Goal: Information Seeking & Learning: Learn about a topic

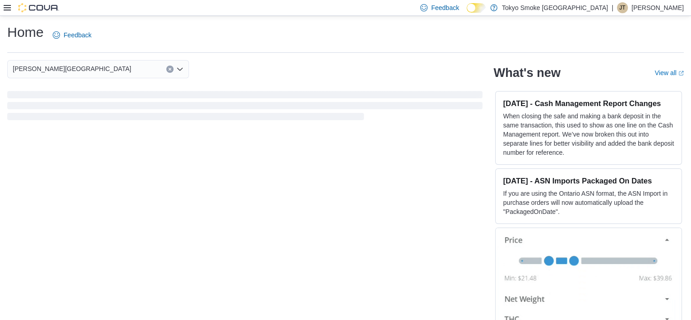
click at [9, 10] on icon at bounding box center [7, 7] width 7 height 5
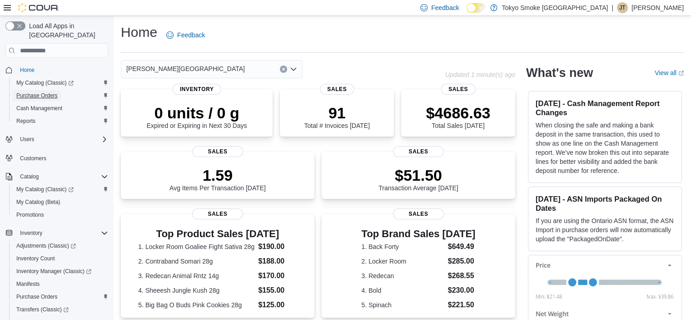
click at [49, 92] on span "Purchase Orders" at bounding box center [36, 95] width 41 height 7
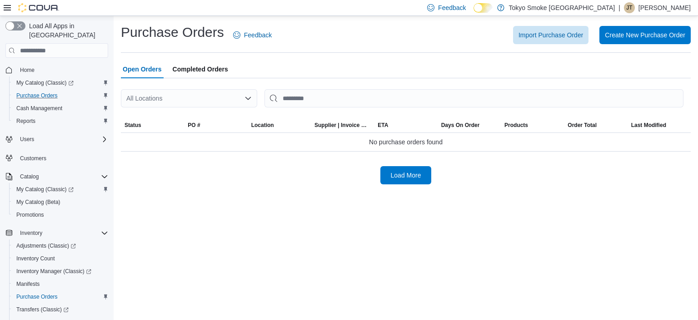
click at [225, 100] on div "All Locations" at bounding box center [189, 98] width 136 height 18
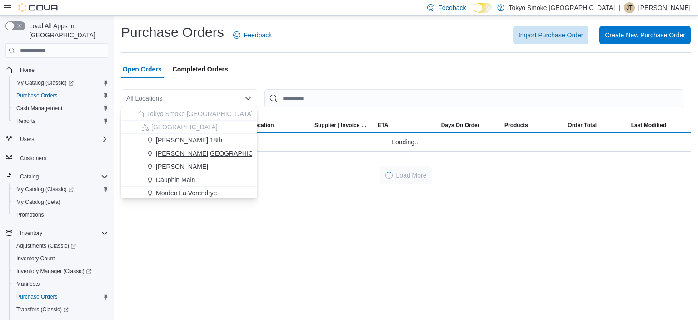
click at [204, 150] on span "[PERSON_NAME][GEOGRAPHIC_DATA]" at bounding box center [215, 153] width 119 height 9
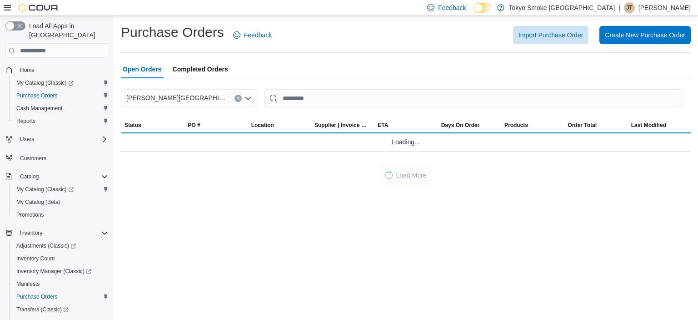
click at [362, 76] on div "Open Orders Completed Orders" at bounding box center [406, 69] width 570 height 18
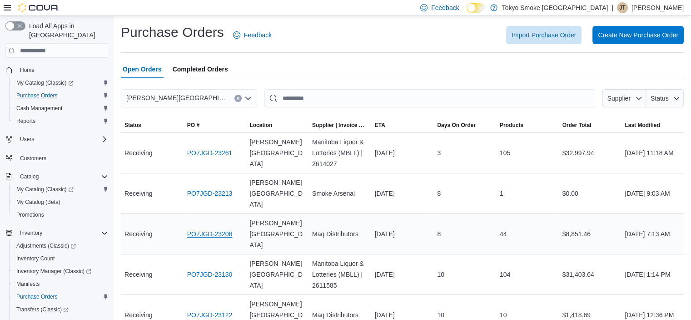
click at [192, 228] on link "PO7JGD-23206" at bounding box center [209, 233] width 45 height 11
click at [335, 125] on span "Supplier | Invoice Number" at bounding box center [339, 124] width 55 height 7
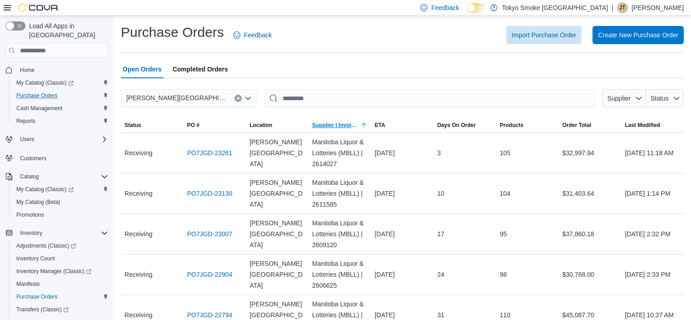
click at [335, 125] on span "Supplier | Invoice Number" at bounding box center [335, 124] width 46 height 7
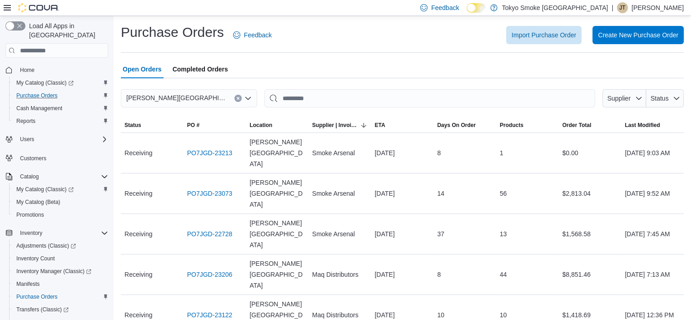
click at [358, 74] on div "Open Orders Completed Orders" at bounding box center [402, 69] width 563 height 18
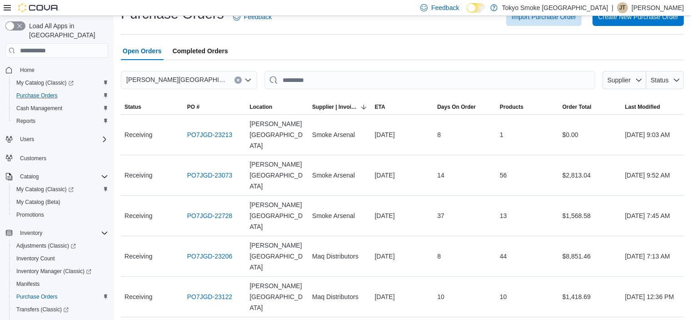
scroll to position [73, 0]
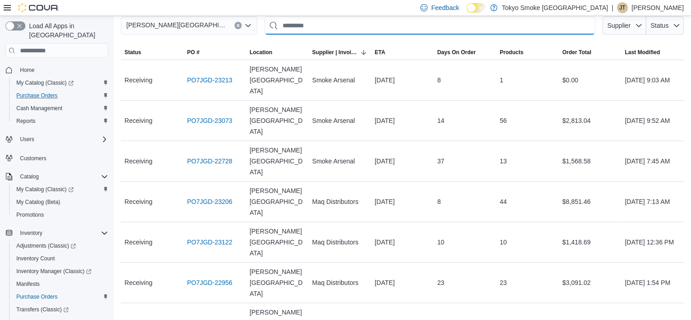
drag, startPoint x: 208, startPoint y: 199, endPoint x: 508, endPoint y: 31, distance: 343.3
click at [508, 31] on input "This is a search bar. After typing your query, hit enter to filter the results …" at bounding box center [430, 25] width 331 height 18
drag, startPoint x: 188, startPoint y: 198, endPoint x: 552, endPoint y: 203, distance: 364.6
click at [552, 222] on td "Products 10" at bounding box center [527, 242] width 63 height 40
click at [384, 54] on span "ETA" at bounding box center [380, 52] width 10 height 7
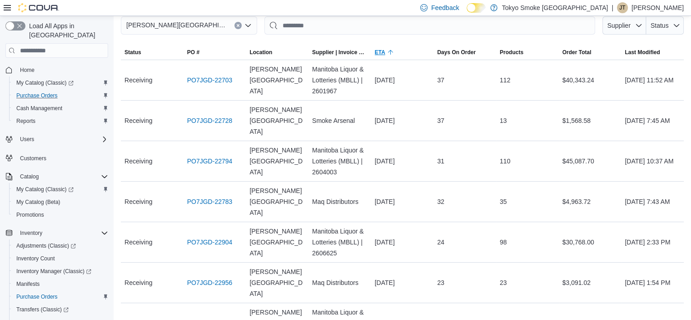
click at [384, 54] on span "ETA" at bounding box center [380, 52] width 10 height 7
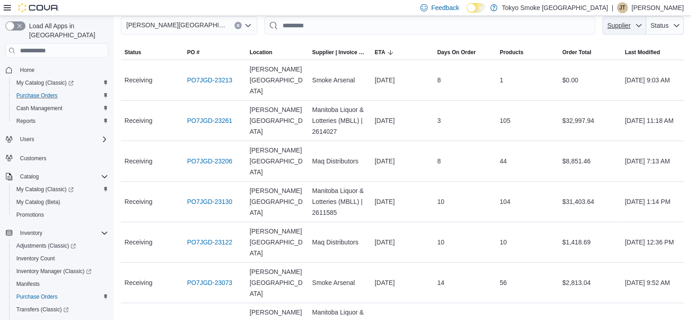
click at [632, 30] on span "Supplier" at bounding box center [618, 25] width 25 height 9
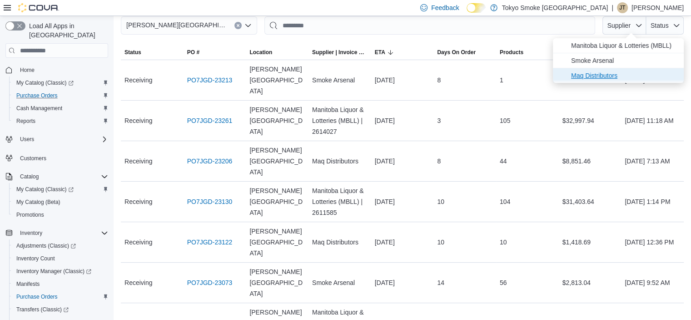
click at [597, 74] on span "Maq Distributors" at bounding box center [624, 75] width 107 height 11
type input "**********"
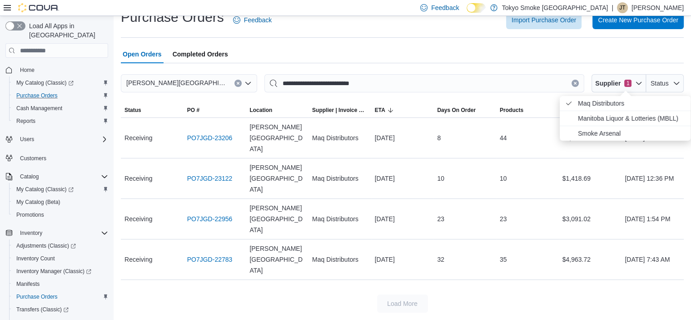
scroll to position [0, 0]
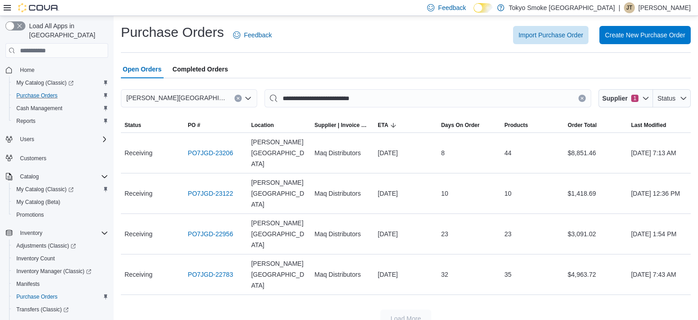
click at [435, 26] on div "Import Purchase Order Create New Purchase Order" at bounding box center [487, 35] width 408 height 18
click at [27, 117] on span "Reports" at bounding box center [25, 120] width 19 height 7
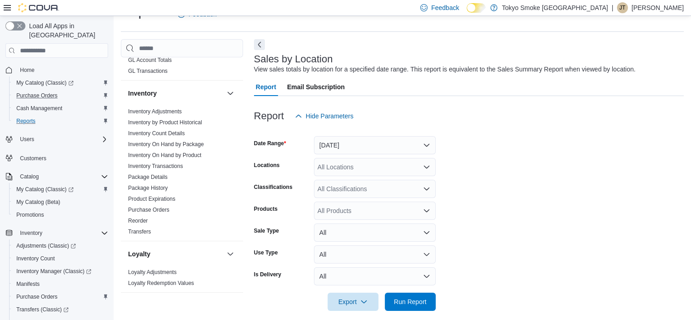
scroll to position [227, 0]
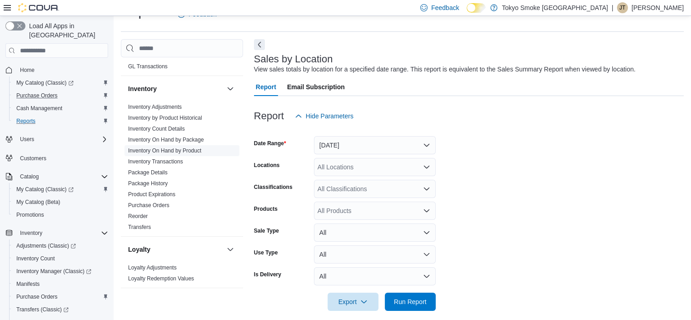
click at [176, 149] on link "Inventory On Hand by Product" at bounding box center [164, 150] width 73 height 6
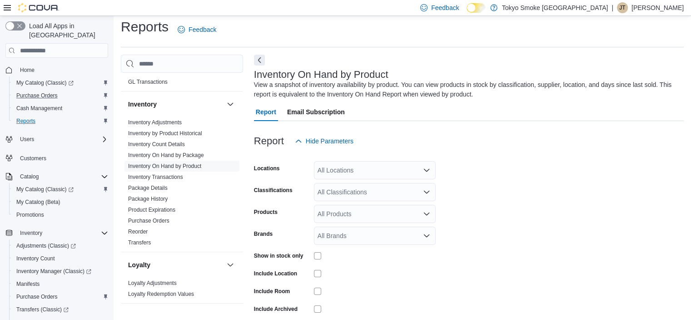
scroll to position [30, 0]
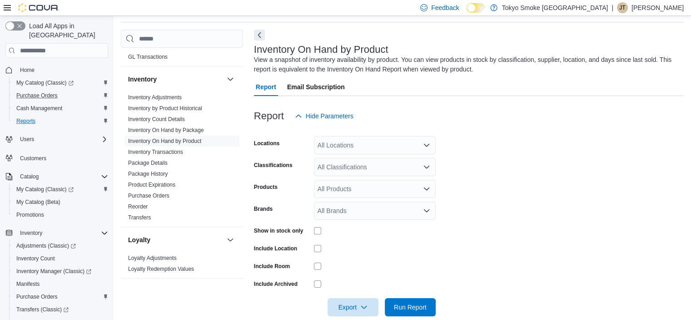
click at [402, 134] on div at bounding box center [469, 130] width 430 height 11
click at [404, 141] on div "All Locations" at bounding box center [375, 145] width 122 height 18
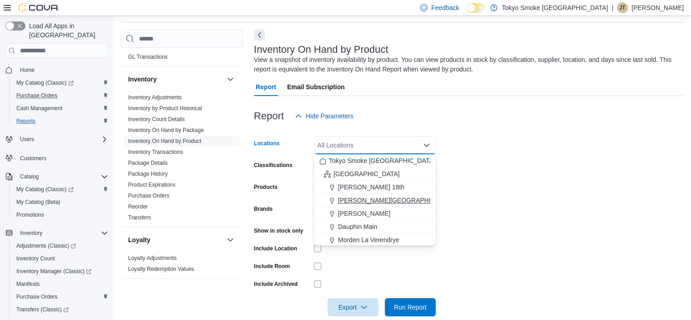
click at [387, 197] on span "[PERSON_NAME][GEOGRAPHIC_DATA]" at bounding box center [397, 199] width 119 height 9
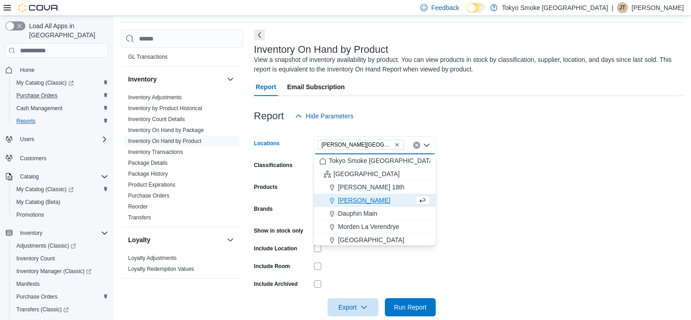
click at [600, 158] on form "Locations Brandon Corral Centre Combo box. Selected. Brandon Corral Centre. Pre…" at bounding box center [469, 220] width 430 height 191
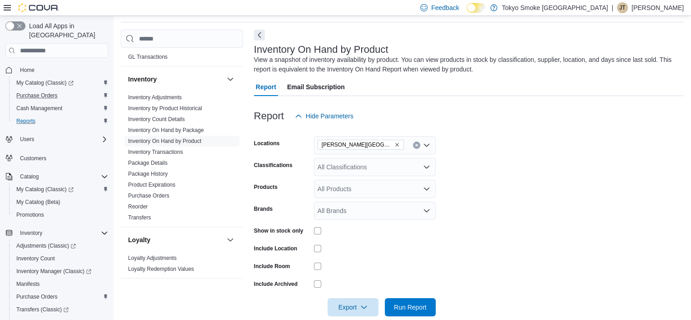
click at [376, 165] on div "All Classifications" at bounding box center [375, 167] width 122 height 18
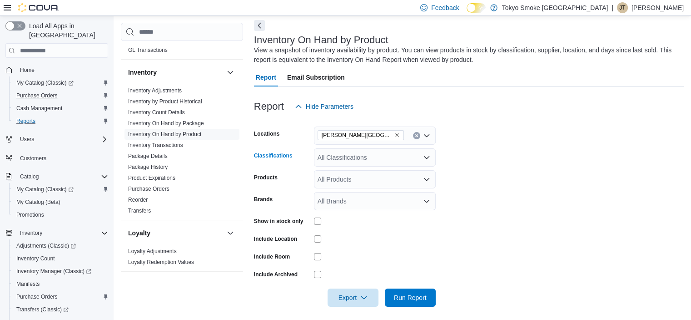
scroll to position [45, 0]
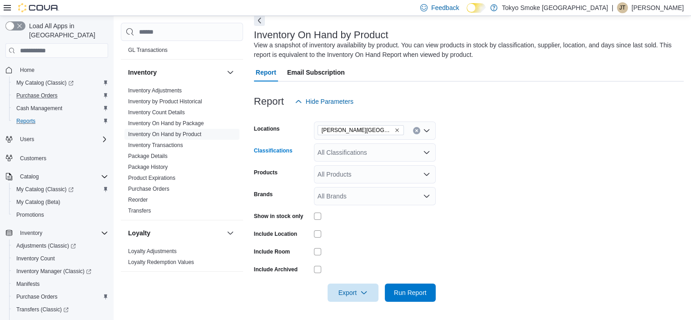
click at [426, 152] on icon "Open list of options" at bounding box center [426, 152] width 5 height 3
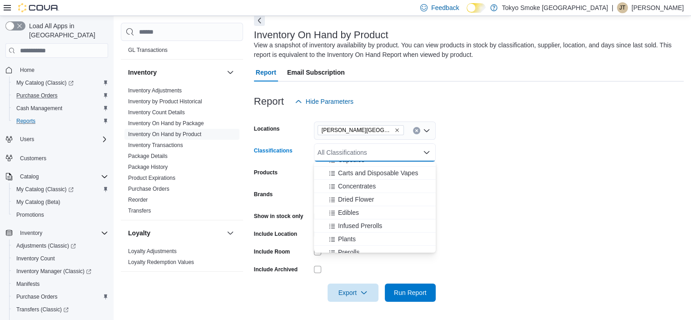
scroll to position [55, 0]
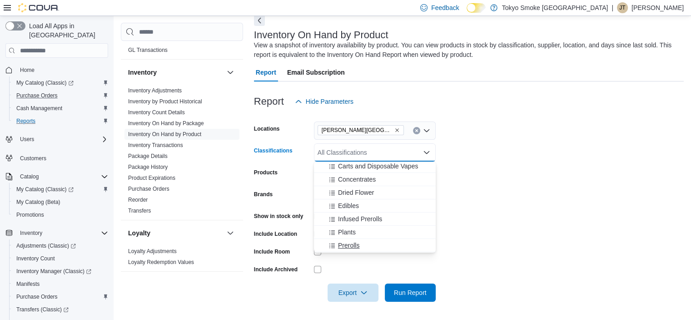
click at [355, 247] on span "Prerolls" at bounding box center [348, 244] width 21 height 9
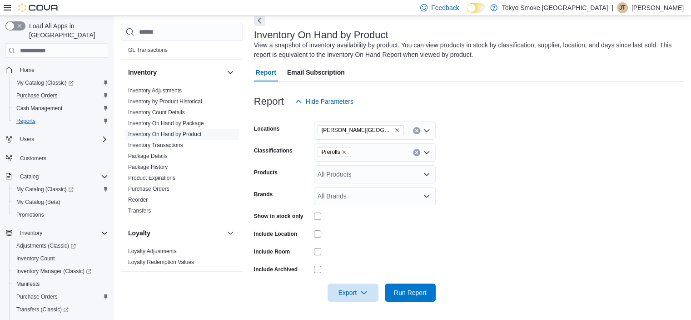
click at [508, 194] on form "Locations Brandon Corral Centre Classifications Prerolls Products All Products …" at bounding box center [469, 205] width 430 height 191
click at [415, 291] on span "Run Report" at bounding box center [410, 291] width 33 height 9
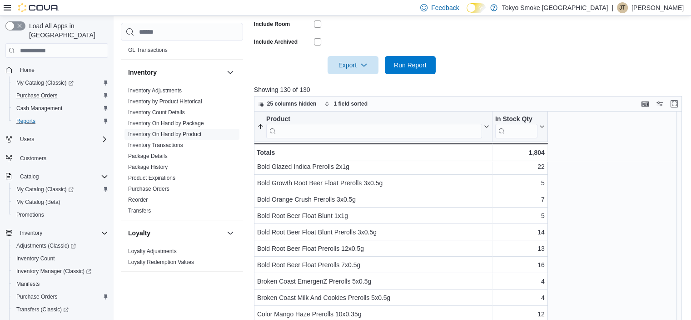
scroll to position [364, 0]
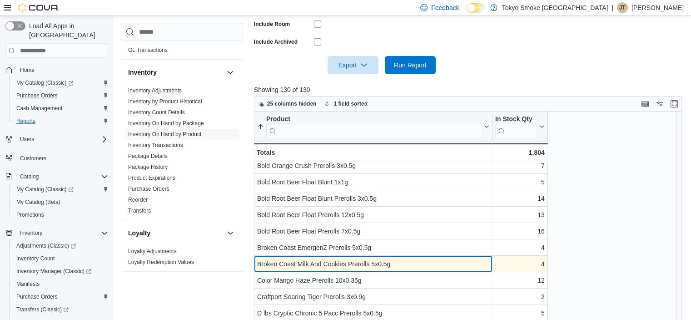
click at [440, 268] on div "Broken Coast Milk And Cookies Prerolls 5x0.5g" at bounding box center [373, 263] width 232 height 11
click at [344, 265] on div "Broken Coast Milk And Cookies Prerolls 5x0.5g" at bounding box center [373, 263] width 232 height 11
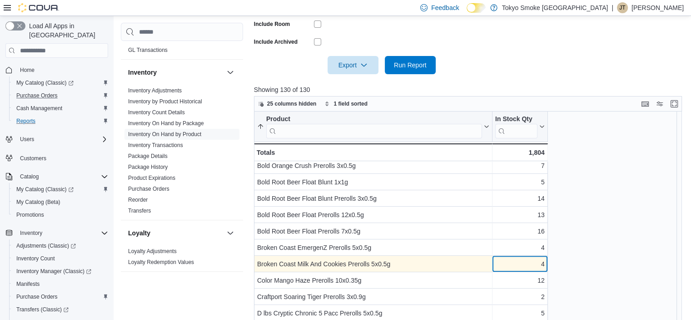
click at [545, 262] on div "4 - In Stock Qty, column 2, row 29" at bounding box center [520, 263] width 55 height 16
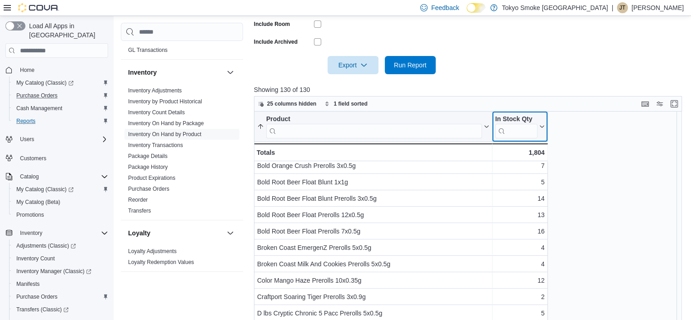
click at [543, 126] on icon at bounding box center [542, 126] width 4 height 2
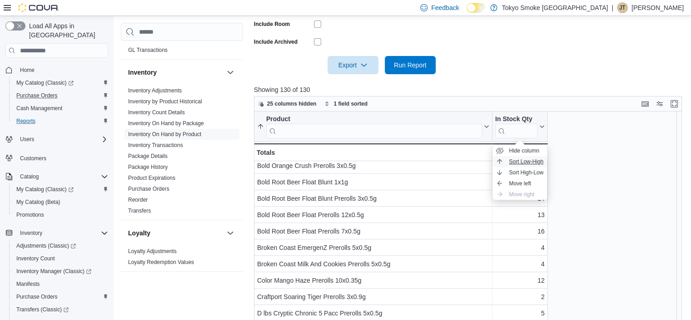
click at [530, 162] on span "Sort Low-High" at bounding box center [526, 161] width 35 height 7
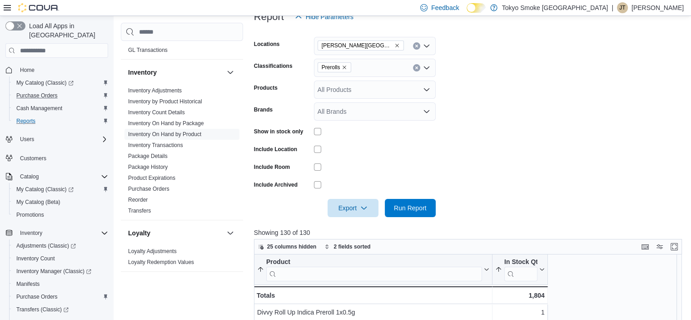
scroll to position [45, 0]
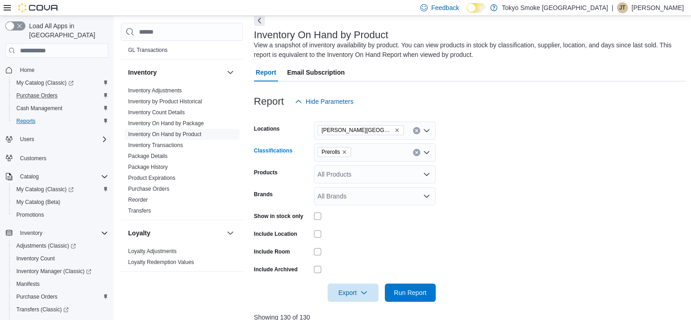
click at [344, 154] on span "Prerolls" at bounding box center [335, 151] width 26 height 9
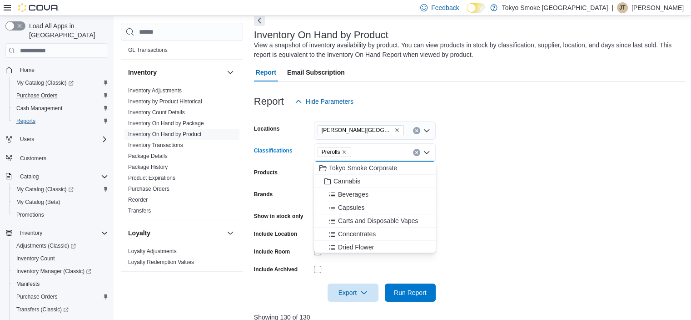
click at [344, 151] on icon "Remove Prerolls from selection in this group" at bounding box center [344, 151] width 5 height 5
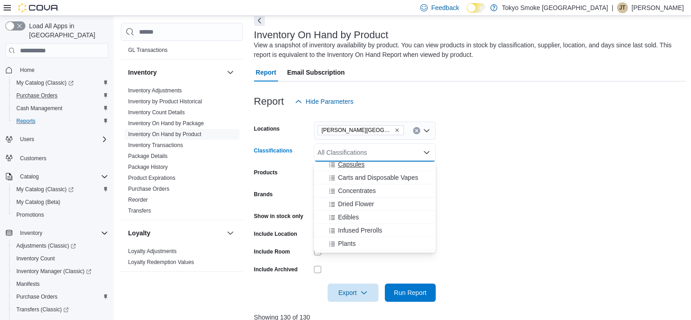
scroll to position [45, 0]
click at [401, 213] on div "Edibles" at bounding box center [375, 214] width 111 height 9
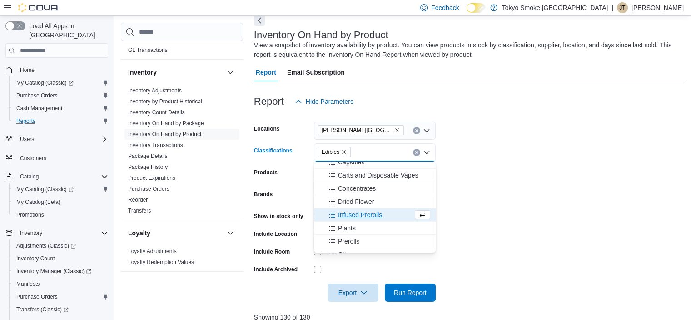
click at [569, 175] on form "Locations Brandon Corral Centre Classifications Edibles Combo box. Selected. Ed…" at bounding box center [470, 205] width 433 height 191
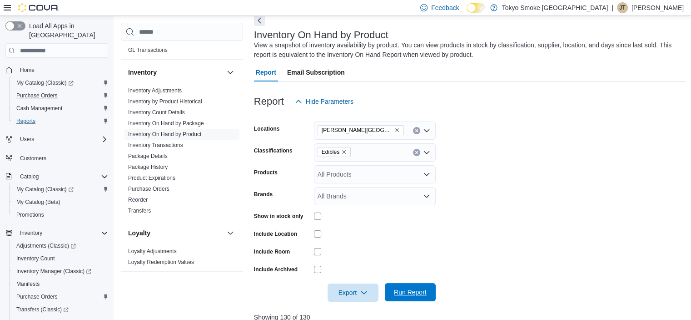
click at [404, 290] on span "Run Report" at bounding box center [410, 291] width 33 height 9
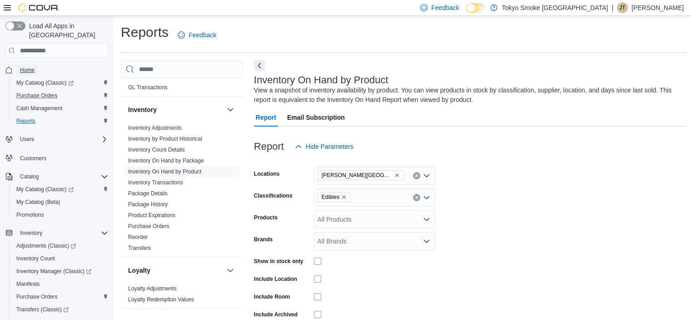
click at [33, 66] on span "Home" at bounding box center [27, 69] width 15 height 7
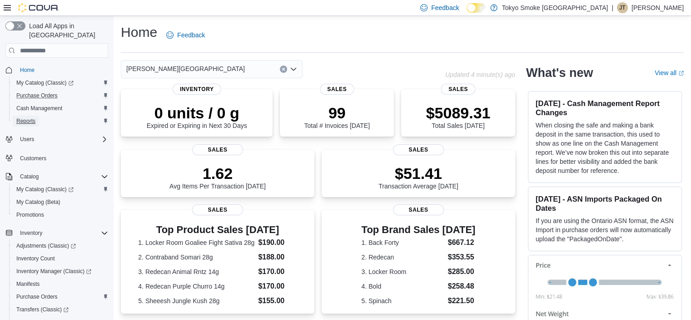
click at [31, 117] on span "Reports" at bounding box center [25, 120] width 19 height 7
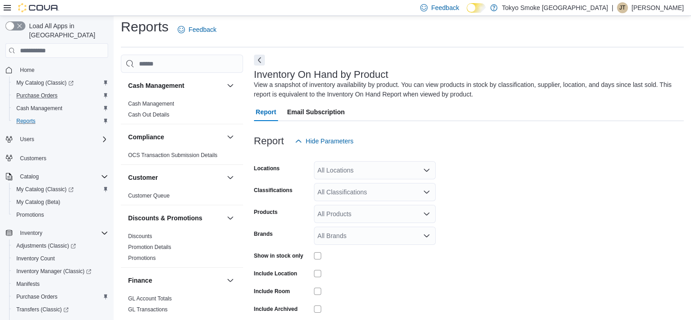
scroll to position [30, 0]
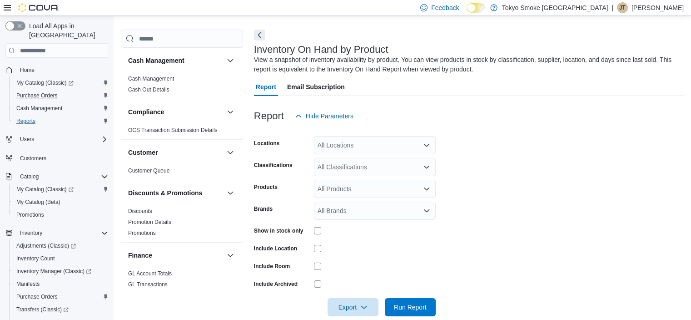
click at [389, 145] on div "All Locations" at bounding box center [375, 145] width 122 height 18
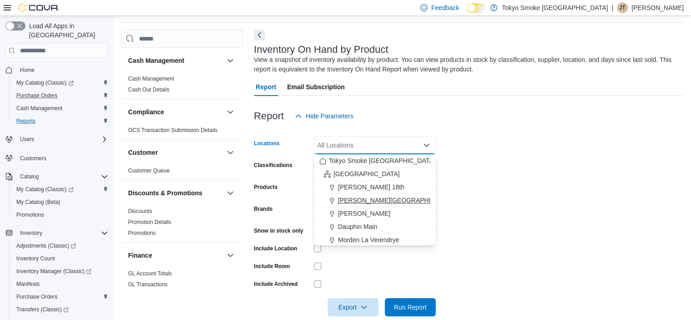
click at [376, 195] on button "[PERSON_NAME][GEOGRAPHIC_DATA]" at bounding box center [375, 200] width 122 height 13
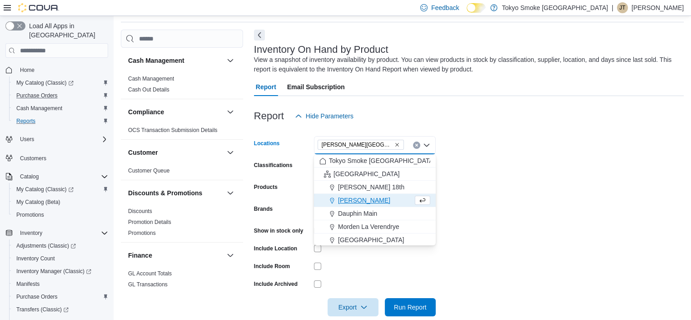
click at [493, 172] on form "Locations Brandon Corral Centre Combo box. Selected. Brandon Corral Centre. Pre…" at bounding box center [469, 220] width 430 height 191
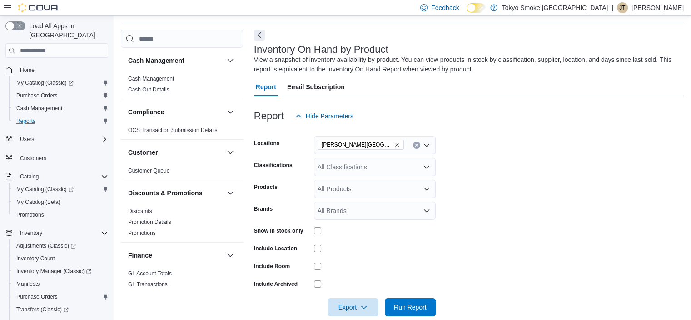
click at [403, 167] on div "All Classifications" at bounding box center [375, 167] width 122 height 18
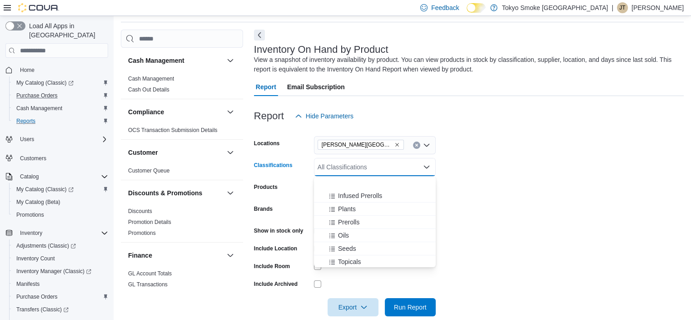
scroll to position [91, 0]
click at [351, 226] on span "Prerolls" at bounding box center [348, 223] width 21 height 9
click at [495, 194] on form "Locations Brandon Corral Centre Classifications Prerolls Combo box. Selected. P…" at bounding box center [469, 220] width 430 height 191
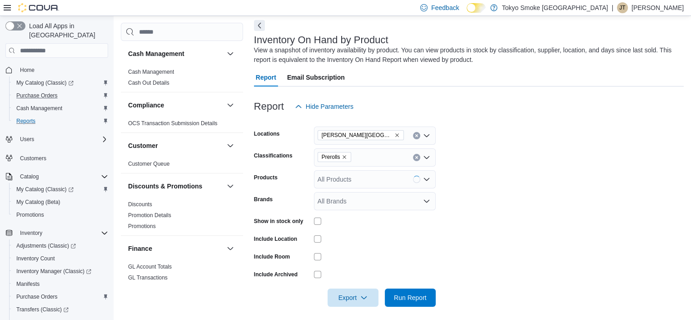
scroll to position [45, 0]
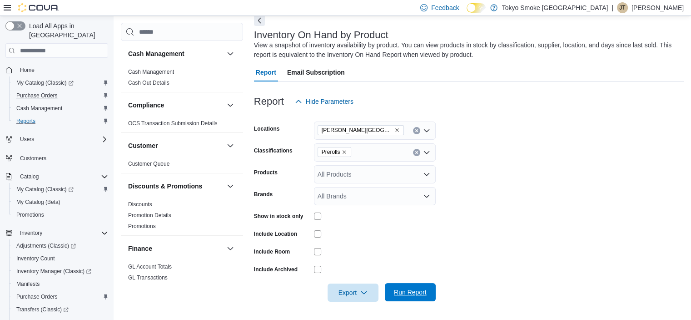
click at [432, 285] on button "Run Report" at bounding box center [410, 292] width 51 height 18
drag, startPoint x: 429, startPoint y: 287, endPoint x: 600, endPoint y: 164, distance: 210.7
click at [429, 287] on span "Run Report" at bounding box center [410, 292] width 40 height 18
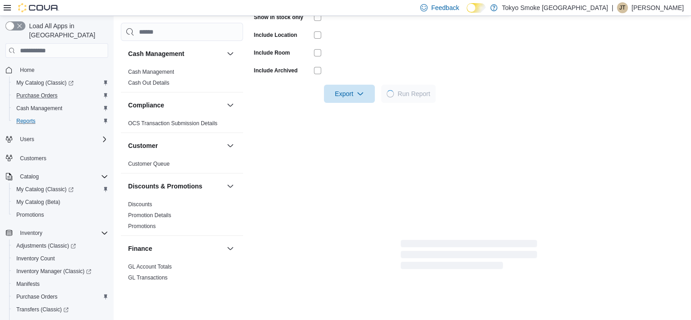
scroll to position [272, 0]
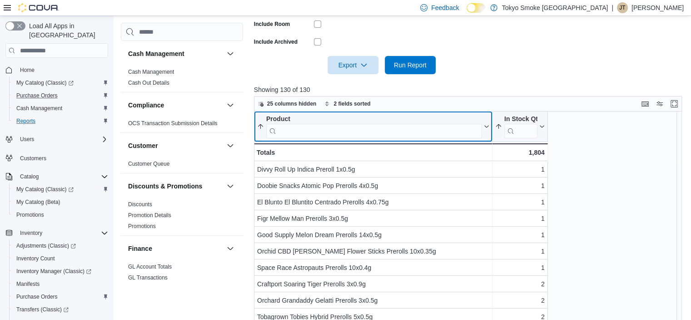
click at [379, 132] on input "search" at bounding box center [374, 131] width 216 height 15
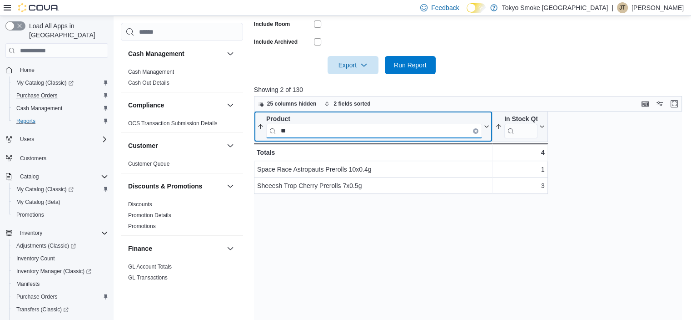
type input "*"
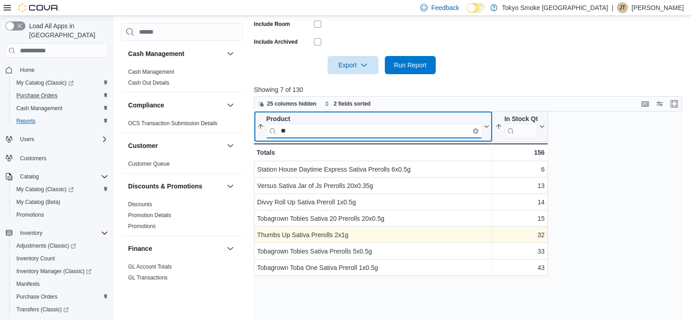
type input "*"
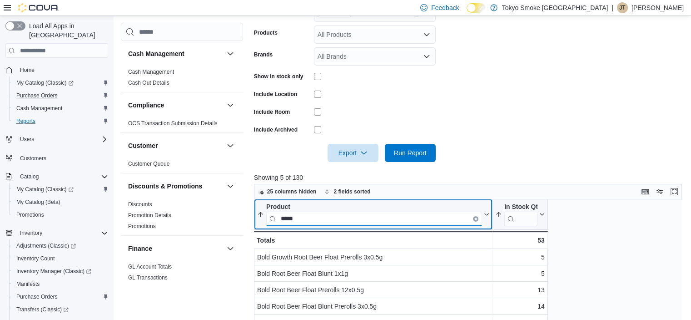
scroll to position [0, 0]
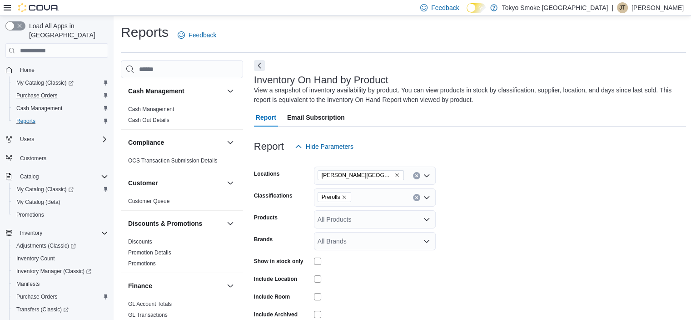
type input "*****"
click at [411, 197] on div "Prerolls" at bounding box center [375, 197] width 122 height 18
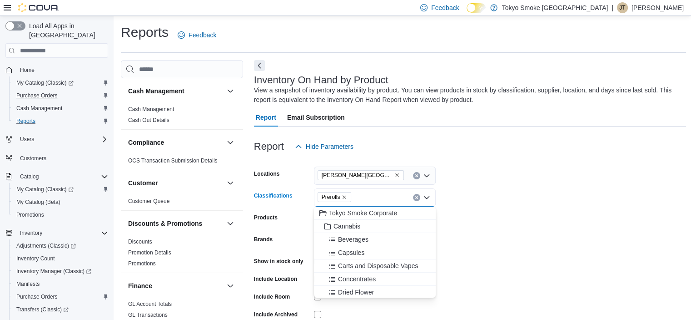
click at [415, 196] on icon "Clear input" at bounding box center [417, 197] width 4 height 4
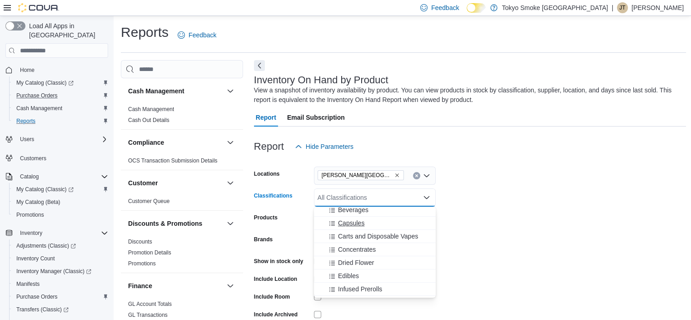
scroll to position [45, 0]
click at [373, 254] on button "Edibles" at bounding box center [375, 259] width 122 height 13
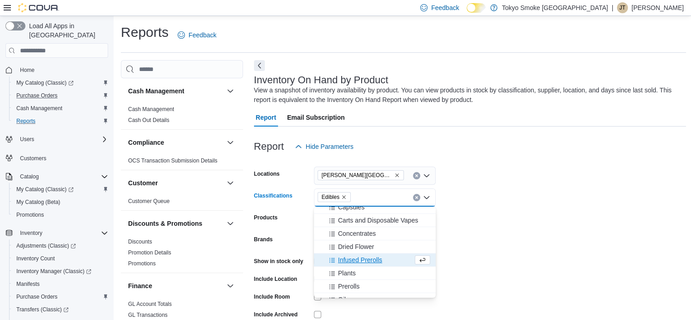
click at [647, 211] on form "Locations Brandon Corral Centre Classifications Edibles Combo box. Selected. Ed…" at bounding box center [470, 250] width 433 height 191
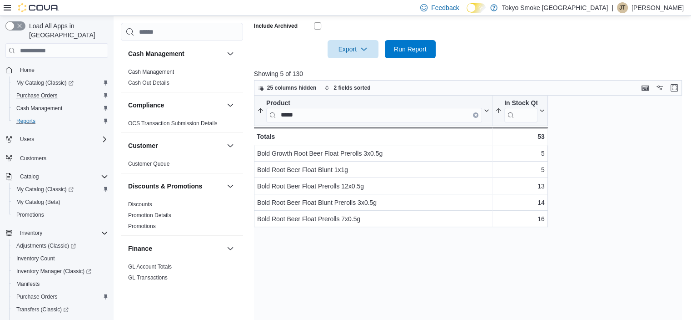
scroll to position [311, 0]
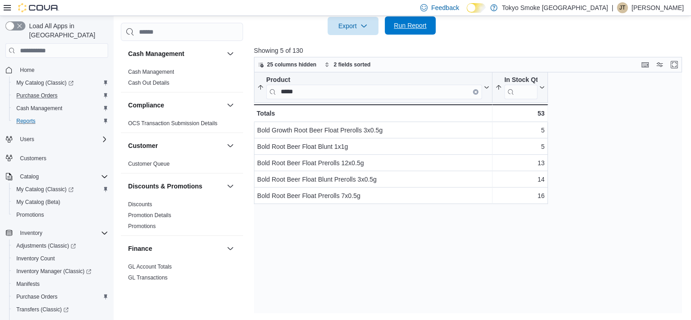
click at [412, 28] on span "Run Report" at bounding box center [410, 25] width 33 height 9
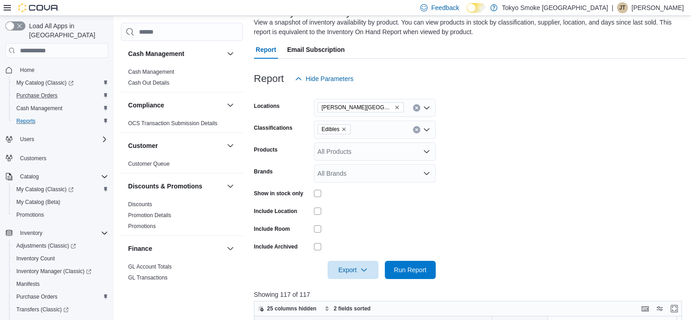
scroll to position [91, 0]
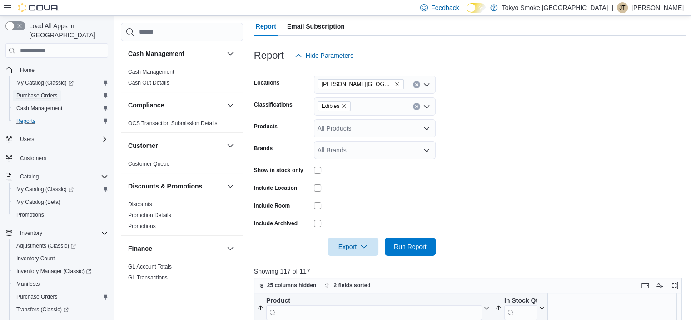
click at [44, 92] on span "Purchase Orders" at bounding box center [36, 95] width 41 height 7
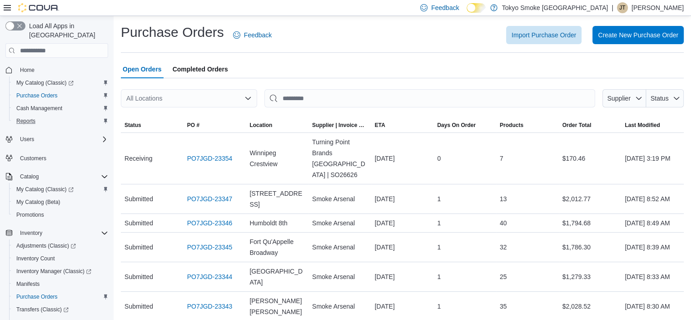
click at [231, 103] on div "All Locations" at bounding box center [189, 98] width 136 height 18
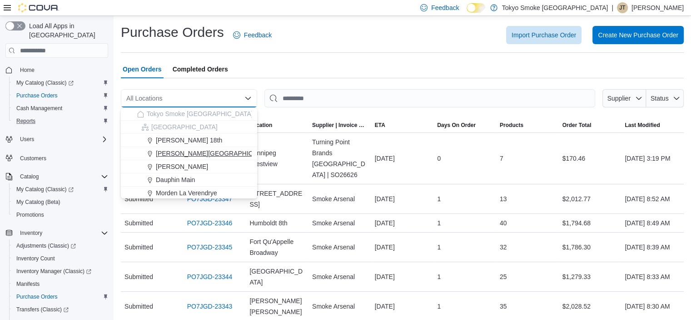
click at [219, 153] on div "[PERSON_NAME][GEOGRAPHIC_DATA]" at bounding box center [194, 153] width 115 height 9
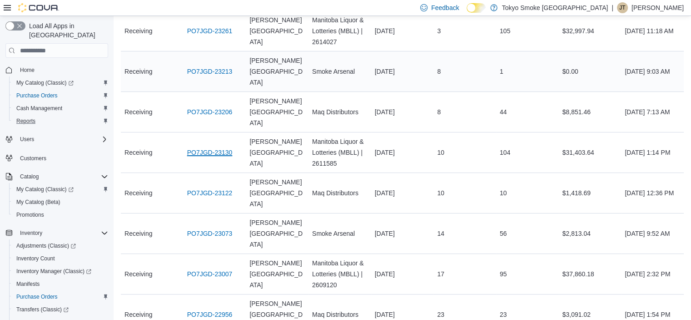
scroll to position [182, 0]
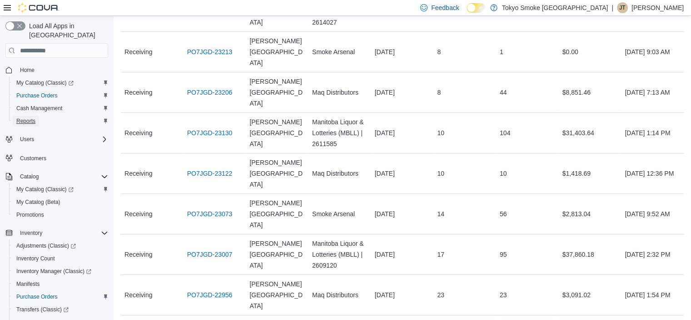
click at [33, 117] on span "Reports" at bounding box center [25, 120] width 19 height 7
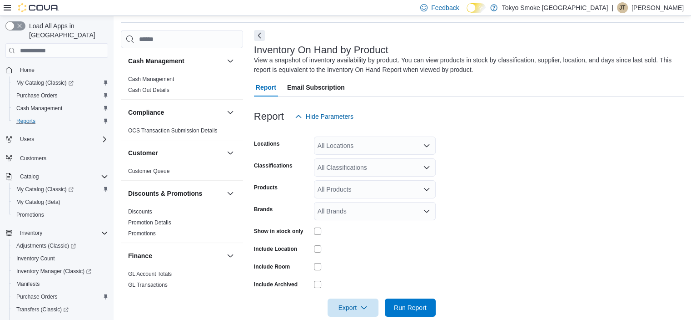
scroll to position [30, 0]
click at [413, 138] on div "All Locations" at bounding box center [375, 145] width 122 height 18
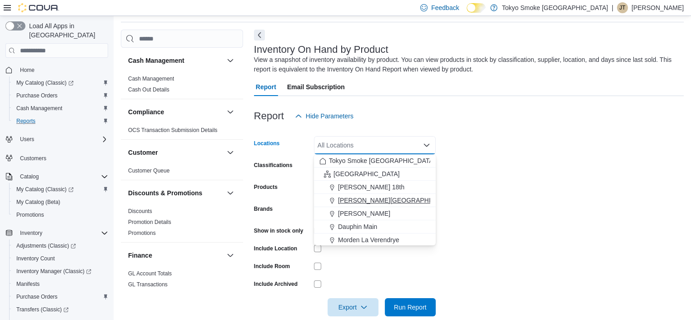
click at [393, 198] on span "[PERSON_NAME][GEOGRAPHIC_DATA]" at bounding box center [397, 199] width 119 height 9
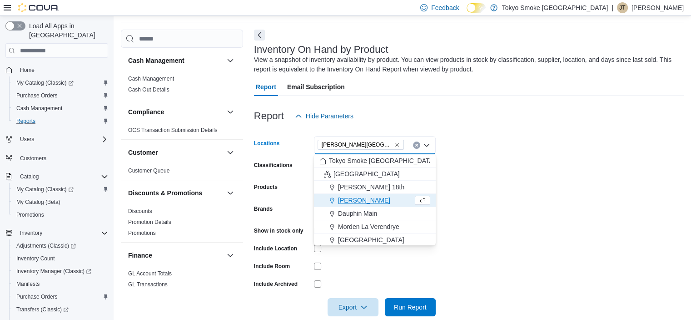
click at [588, 174] on form "Locations Brandon Corral Centre Combo box. Selected. Brandon Corral Centre. Pre…" at bounding box center [469, 220] width 430 height 191
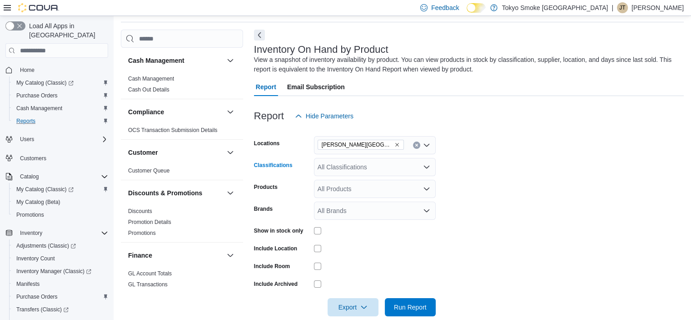
click at [375, 168] on div "All Classifications" at bounding box center [375, 167] width 122 height 18
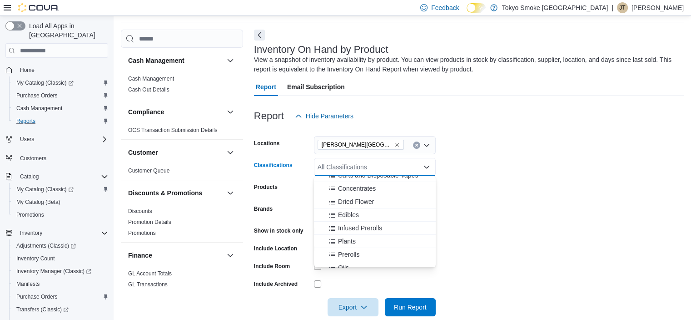
scroll to position [91, 0]
click at [369, 183] on div "Edibles" at bounding box center [375, 183] width 111 height 9
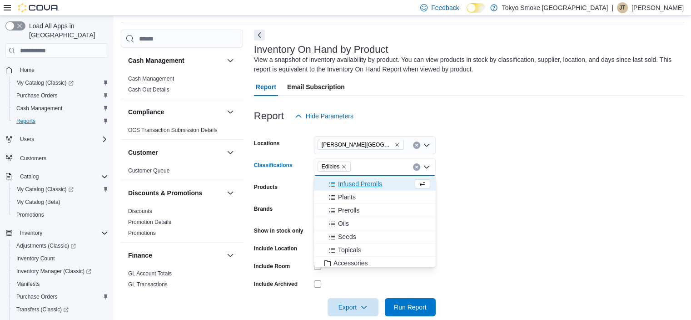
click at [550, 195] on form "Locations Brandon Corral Centre Classifications Edibles Combo box. Selected. Ed…" at bounding box center [469, 220] width 430 height 191
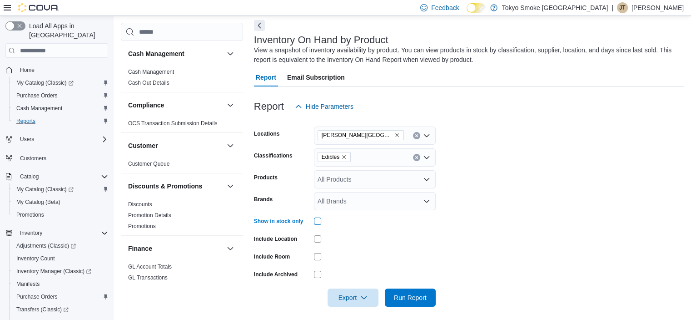
scroll to position [45, 0]
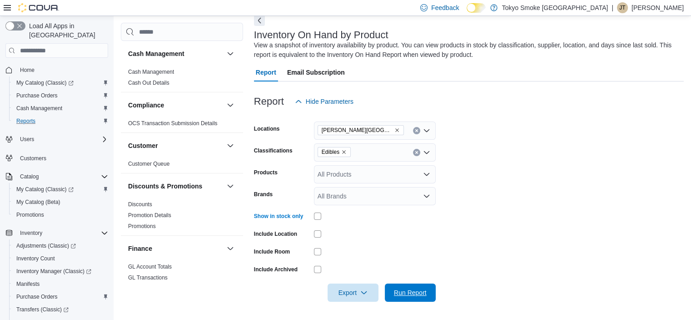
drag, startPoint x: 425, startPoint y: 295, endPoint x: 538, endPoint y: 172, distance: 167.9
click at [425, 296] on span "Run Report" at bounding box center [410, 292] width 33 height 9
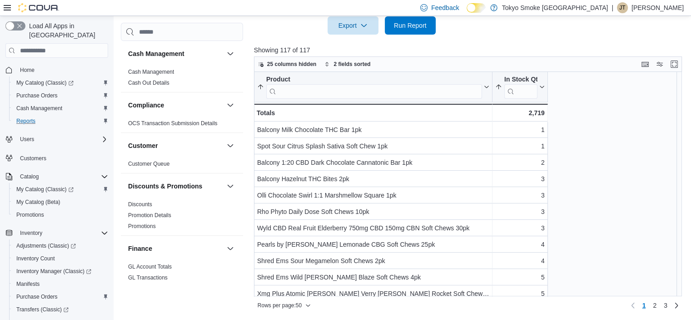
scroll to position [311, 0]
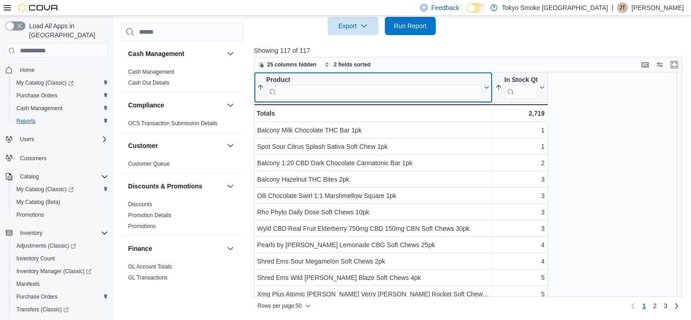
click at [377, 89] on input "search" at bounding box center [374, 92] width 216 height 15
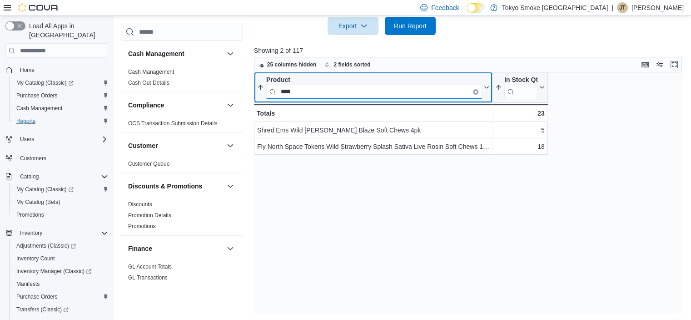
type input "****"
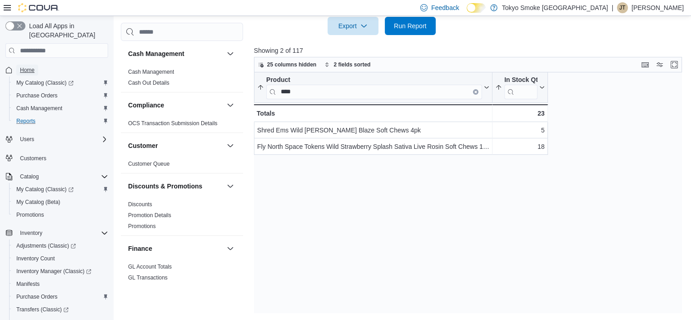
click at [29, 66] on span "Home" at bounding box center [27, 69] width 15 height 7
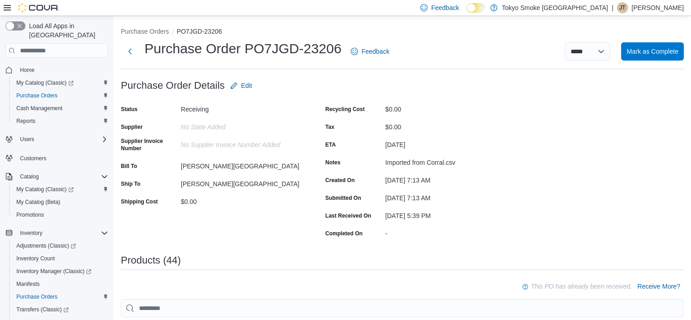
click at [492, 138] on div "October 3, 2025" at bounding box center [446, 142] width 122 height 11
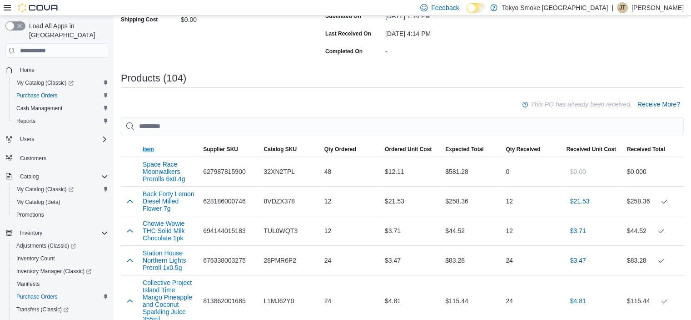
click at [145, 148] on span "Item" at bounding box center [148, 148] width 11 height 7
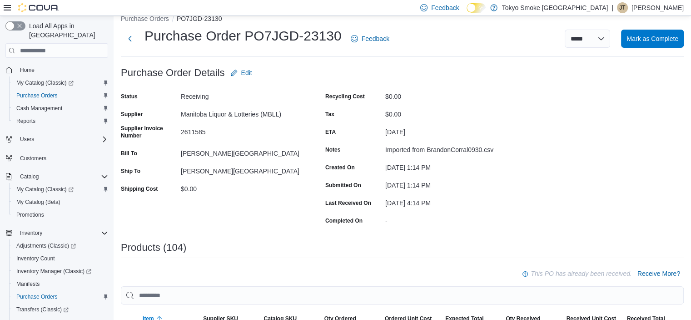
scroll to position [0, 0]
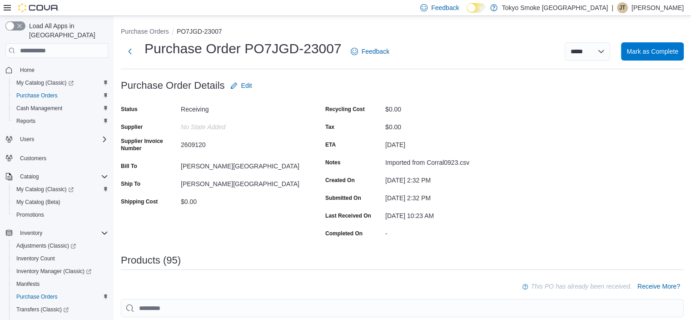
scroll to position [136, 0]
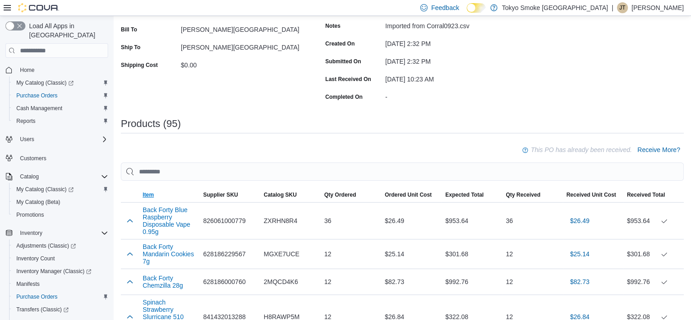
drag, startPoint x: 148, startPoint y: 194, endPoint x: 411, endPoint y: 165, distance: 264.3
click at [149, 194] on span "Item" at bounding box center [148, 194] width 11 height 7
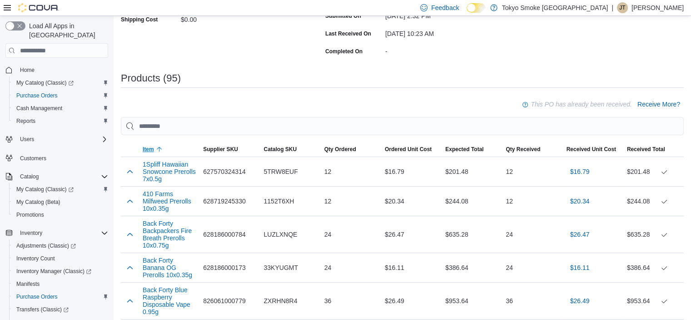
scroll to position [0, 0]
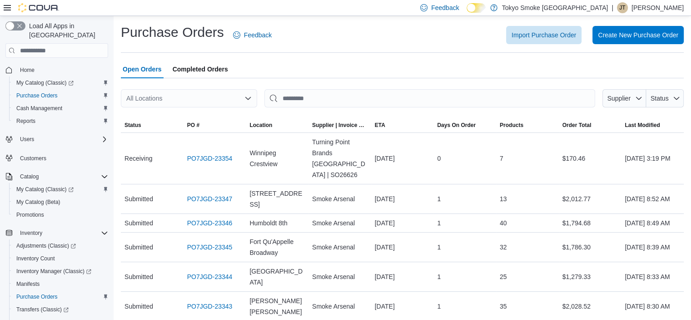
click at [245, 97] on icon "Open list of options" at bounding box center [247, 98] width 5 height 3
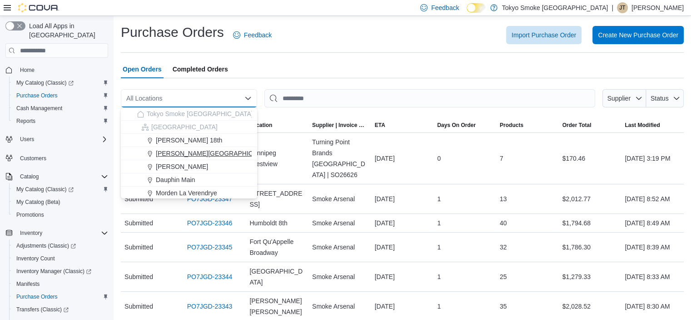
click at [224, 152] on div "[PERSON_NAME][GEOGRAPHIC_DATA]" at bounding box center [194, 153] width 115 height 9
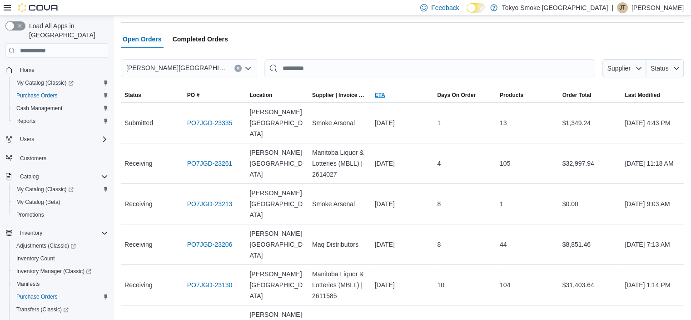
scroll to position [45, 0]
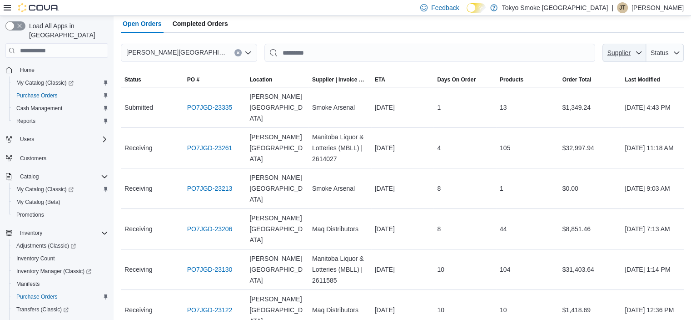
click at [631, 55] on span "Supplier" at bounding box center [619, 52] width 23 height 7
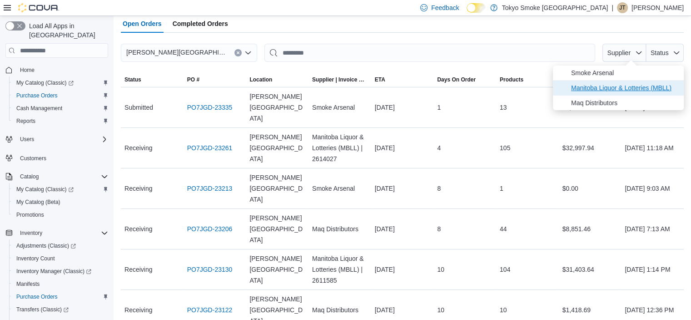
click at [613, 90] on span "Manitoba Liquor & Lotteries (MBLL)" at bounding box center [624, 87] width 107 height 11
type input "**********"
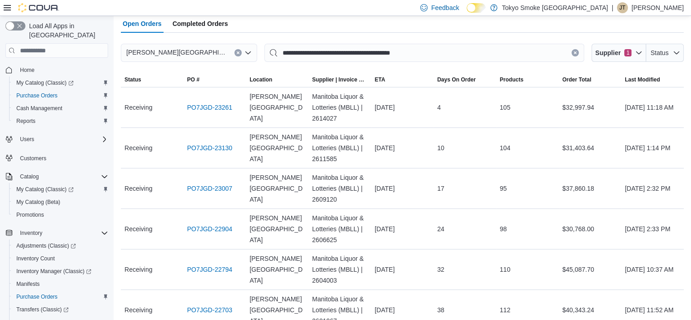
click at [499, 25] on div "Open Orders Completed Orders" at bounding box center [402, 24] width 563 height 18
click at [640, 80] on span "Last Modified" at bounding box center [642, 79] width 35 height 7
click at [653, 80] on span "Last Modified" at bounding box center [642, 79] width 35 height 7
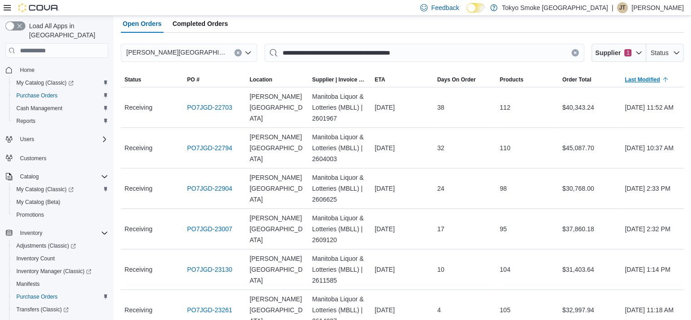
click at [653, 80] on span "Last Modified" at bounding box center [642, 79] width 35 height 7
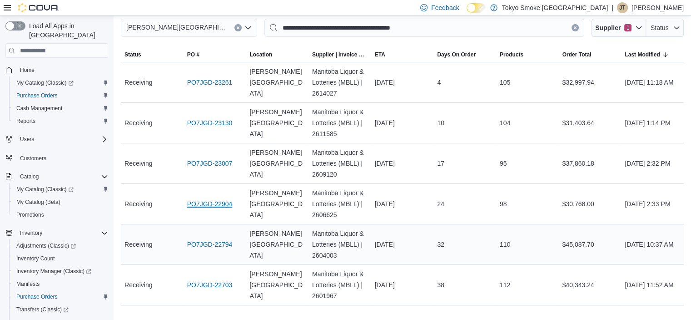
scroll to position [91, 0]
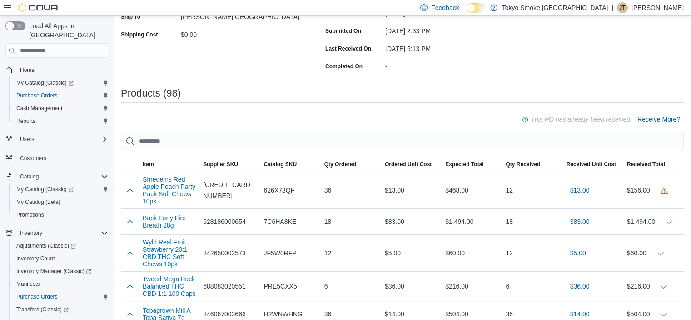
scroll to position [182, 0]
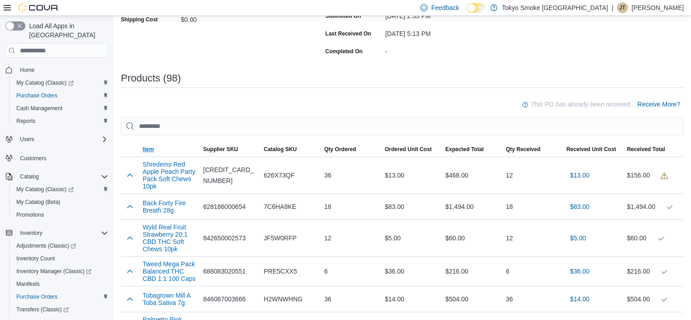
click at [155, 146] on span "Item" at bounding box center [169, 149] width 60 height 15
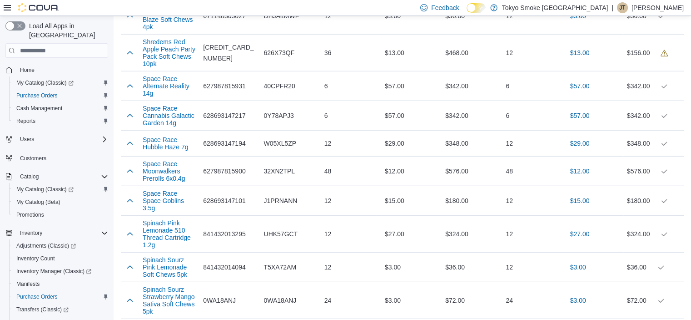
scroll to position [2318, 0]
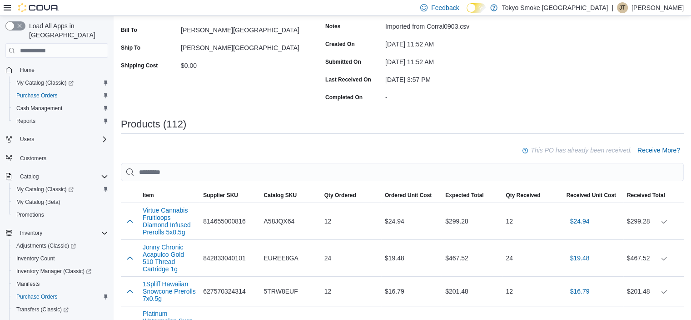
scroll to position [136, 0]
click at [149, 188] on span "Item" at bounding box center [169, 194] width 60 height 15
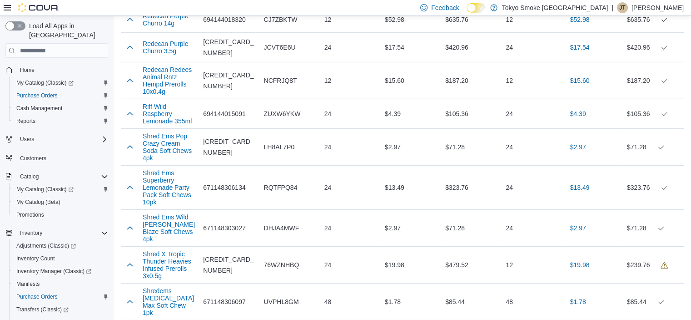
scroll to position [2676, 0]
